Goal: Check status: Check status

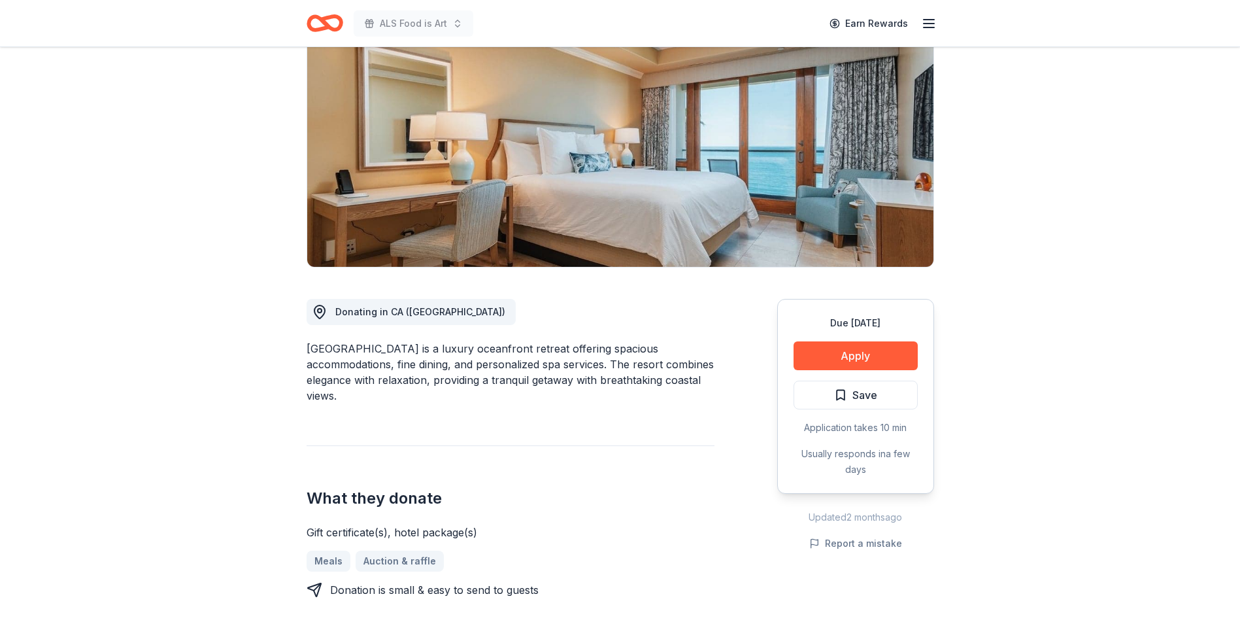
scroll to position [131, 0]
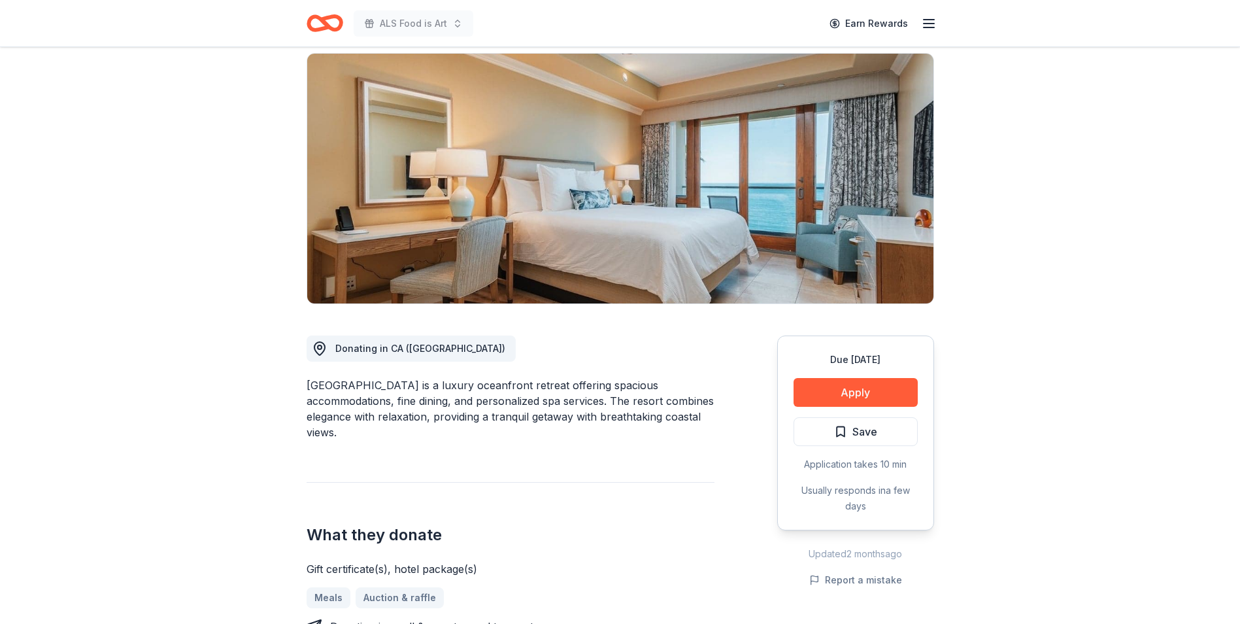
scroll to position [0, 0]
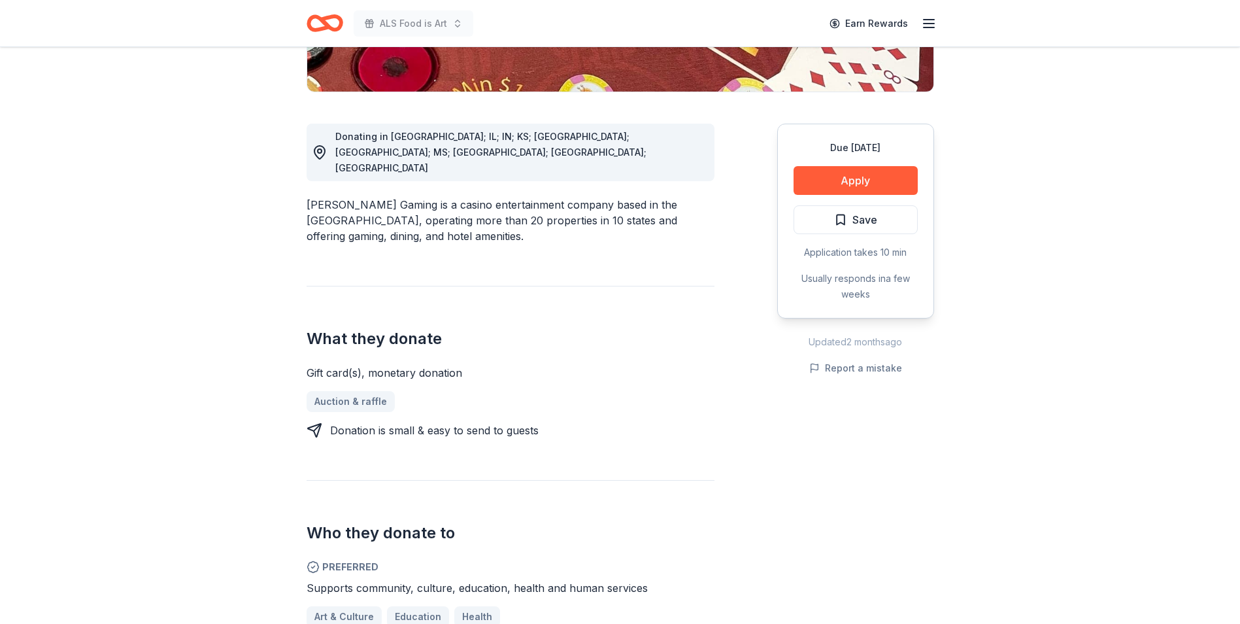
scroll to position [327, 0]
